Goal: Find contact information: Find contact information

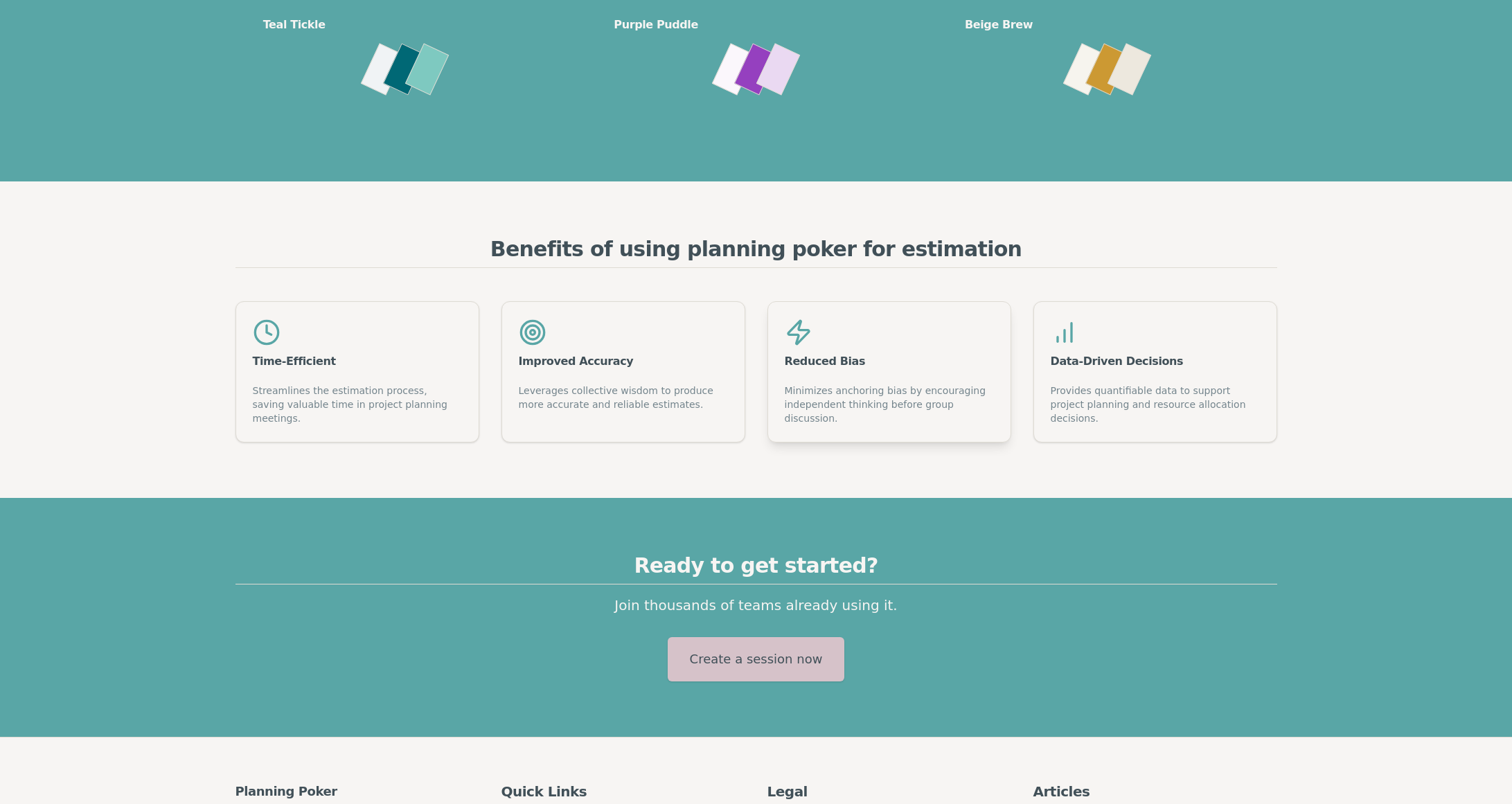
scroll to position [1715, 0]
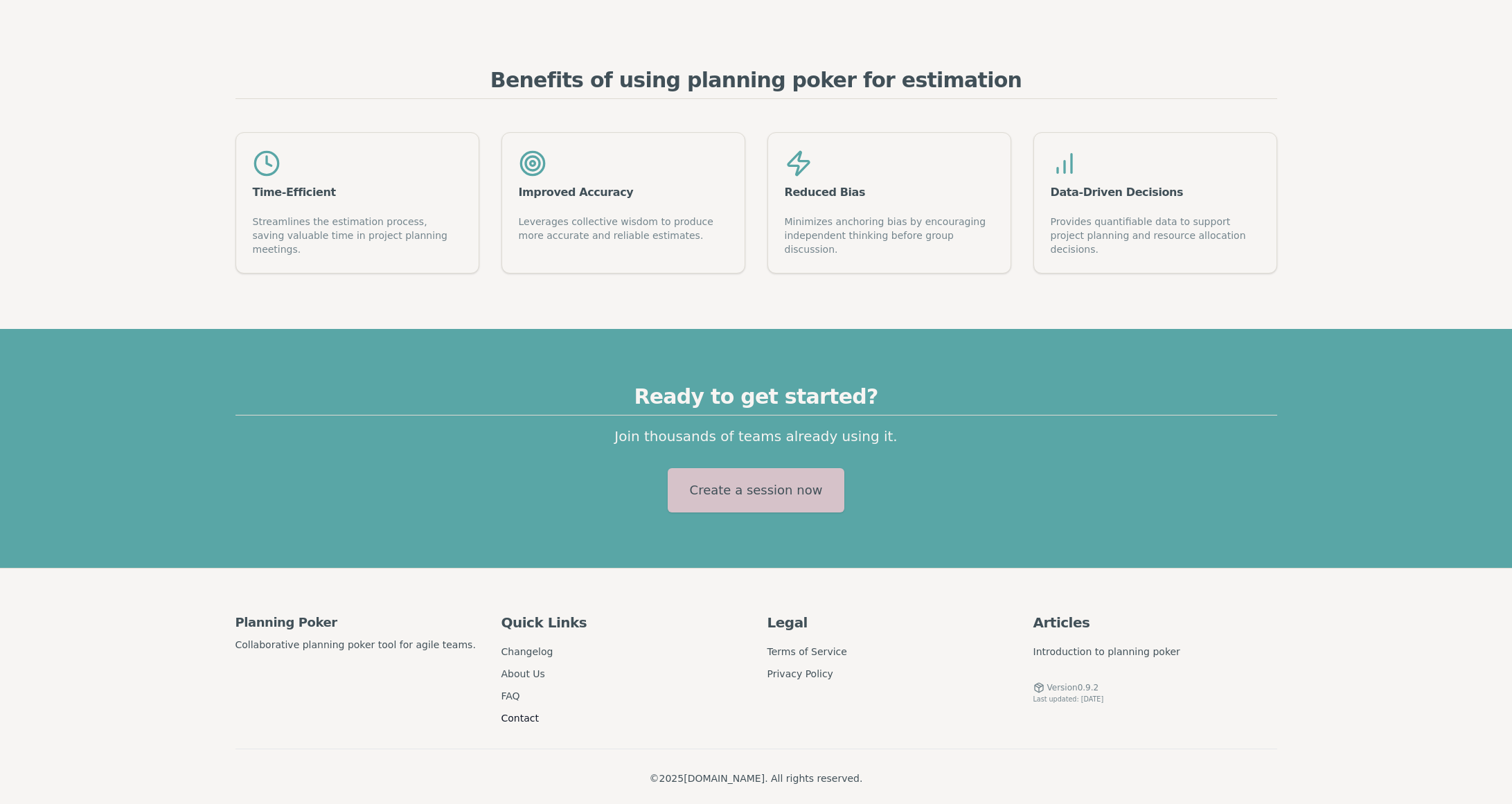
click at [522, 712] on link "Contact" at bounding box center [520, 718] width 37 height 11
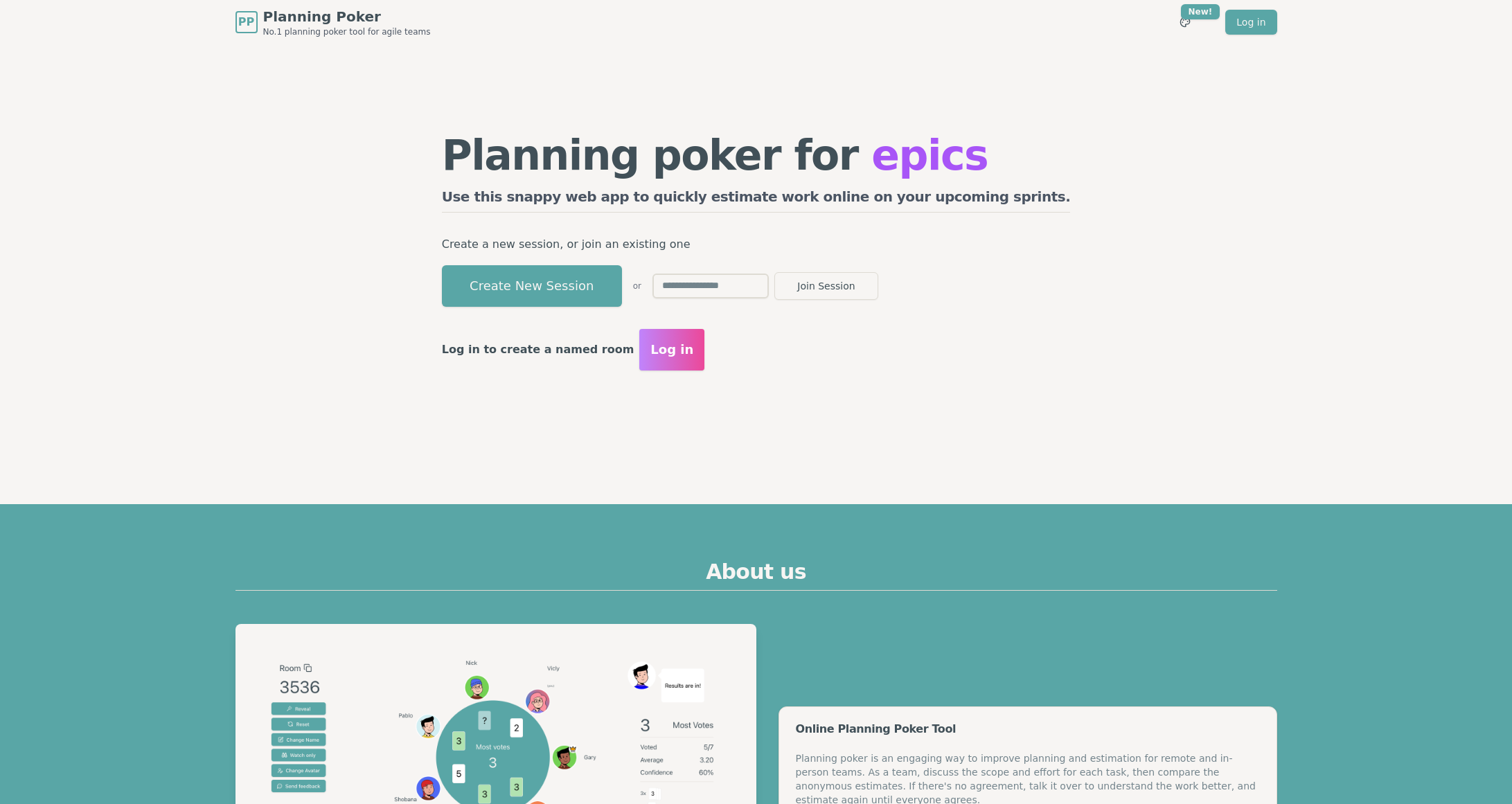
scroll to position [1715, 0]
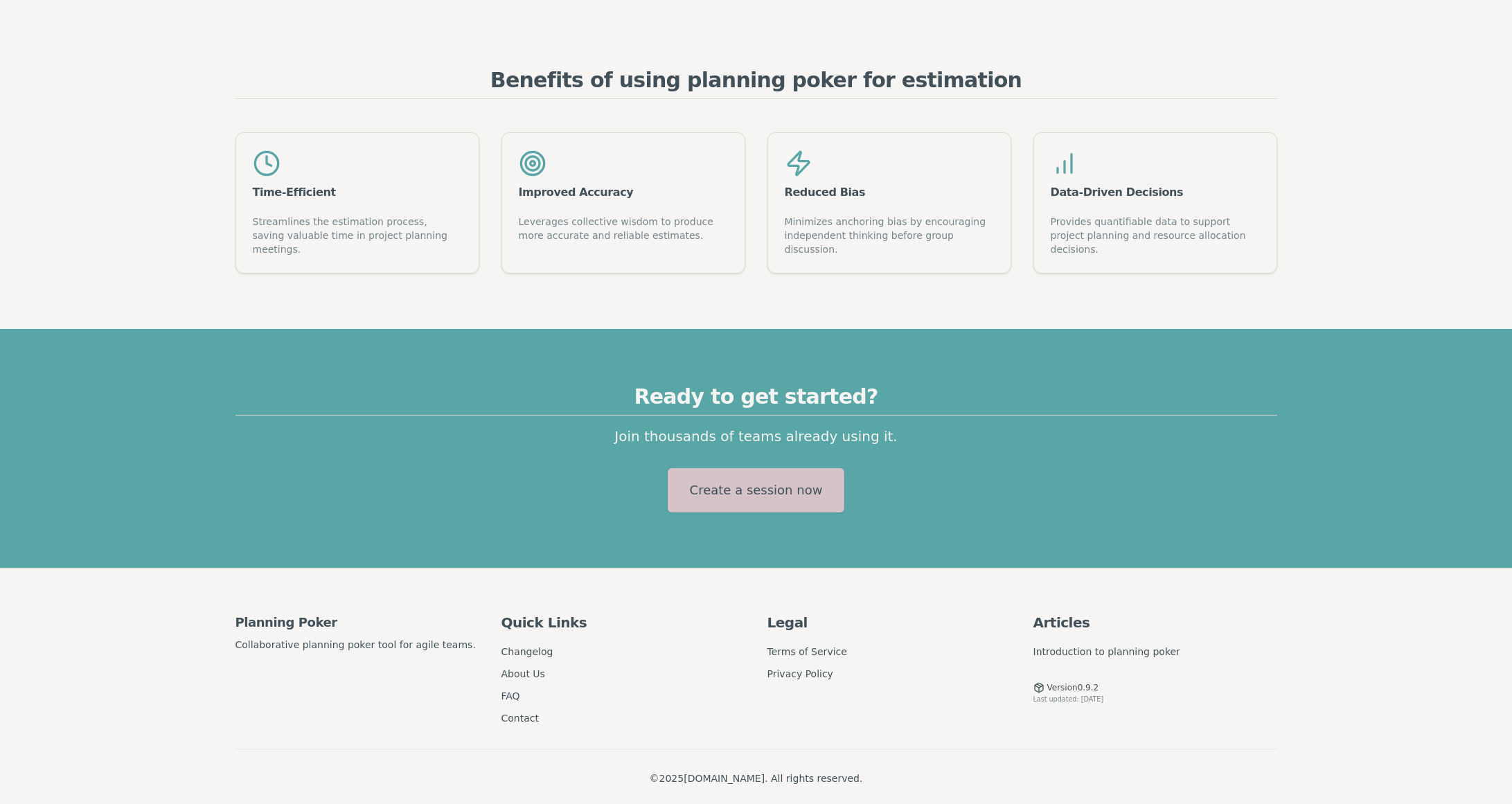
click at [1080, 682] on span "Version 0.9.2" at bounding box center [1073, 688] width 52 height 11
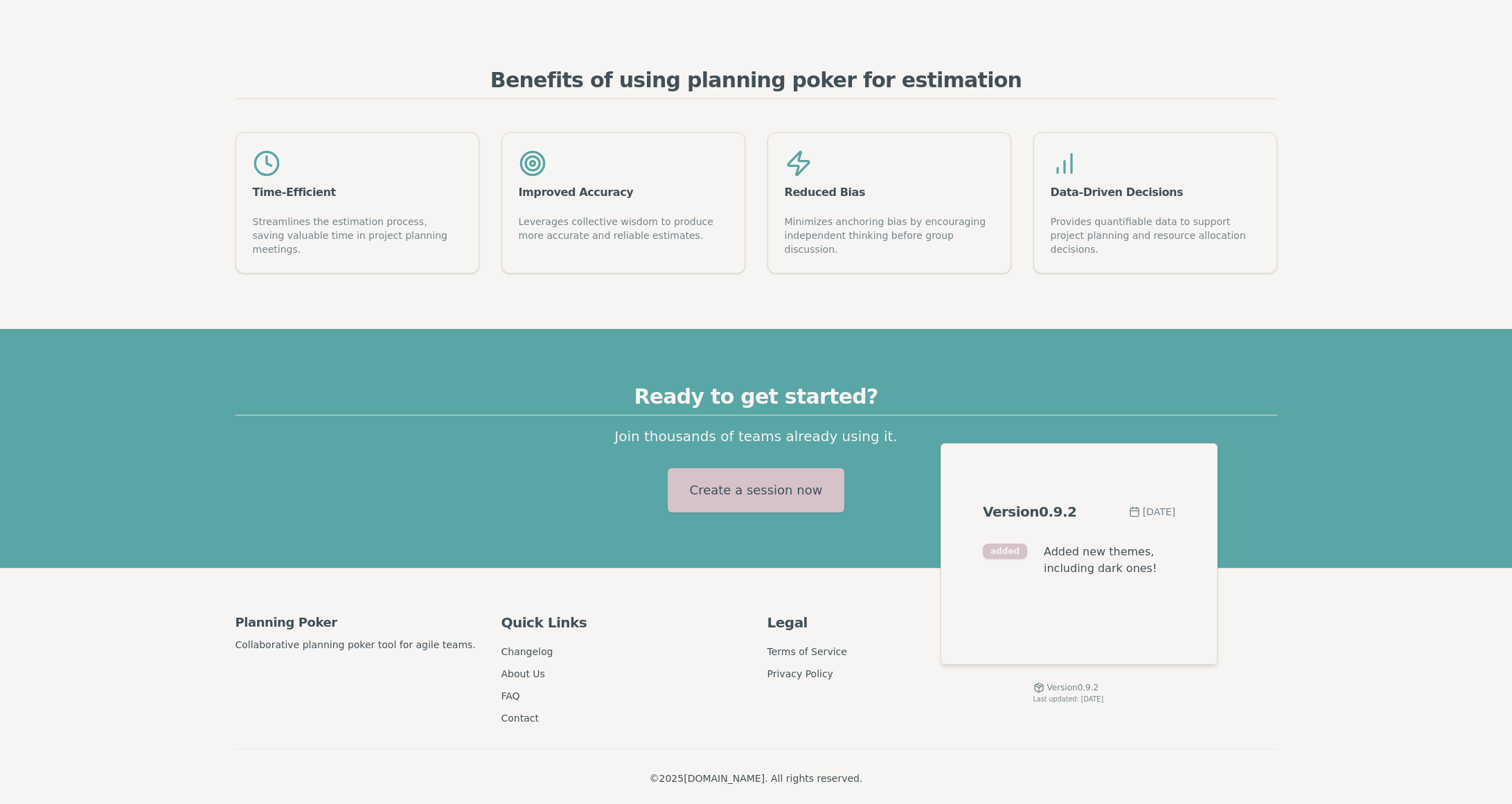
click at [1074, 553] on span "Added new themes, including dark ones!" at bounding box center [1109, 560] width 132 height 34
click at [1036, 516] on div "Version 0.9.2" at bounding box center [1030, 511] width 94 height 19
click at [975, 682] on div "Legal Terms of Service Privacy Policy" at bounding box center [889, 663] width 244 height 124
